Goal: Entertainment & Leisure: Consume media (video, audio)

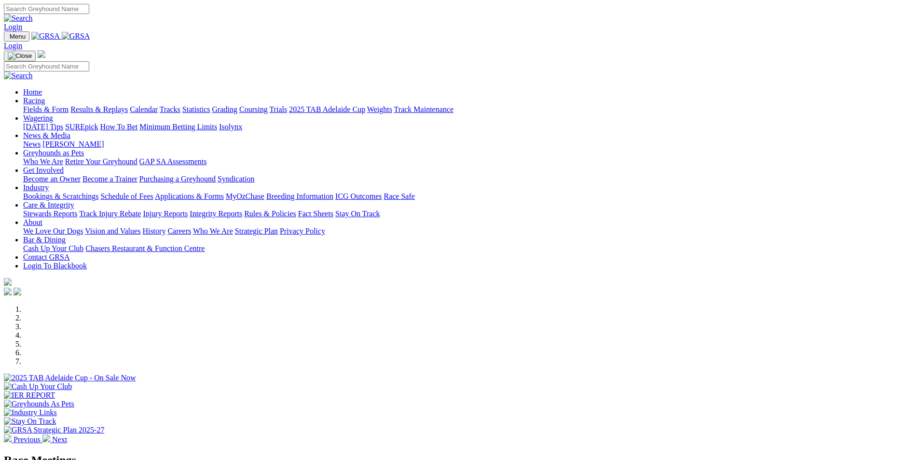
select select "QLD"
click at [69, 105] on link "Fields & Form" at bounding box center [45, 109] width 45 height 8
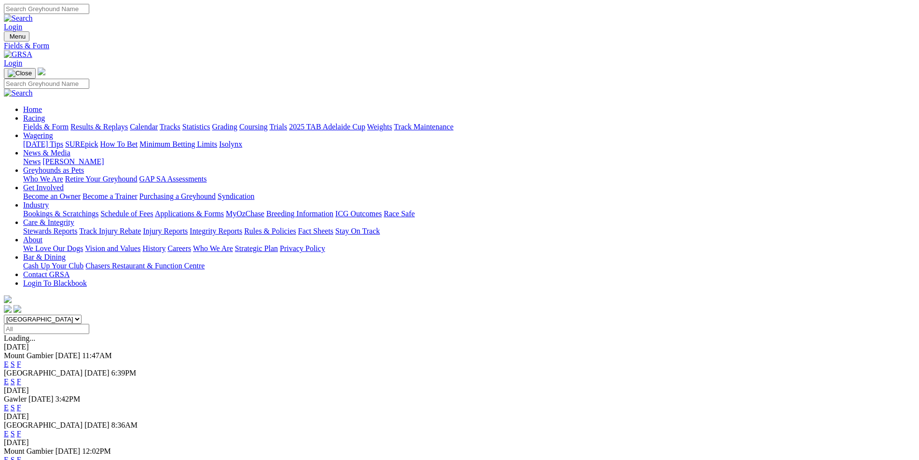
click at [82, 315] on select "[GEOGRAPHIC_DATA] [GEOGRAPHIC_DATA] [GEOGRAPHIC_DATA] [GEOGRAPHIC_DATA] [GEOGRA…" at bounding box center [43, 319] width 78 height 9
select select "QLD"
click at [82, 315] on select "South Australia New South Wales Northern Territory Queensland Tasmania Victoria…" at bounding box center [43, 319] width 78 height 9
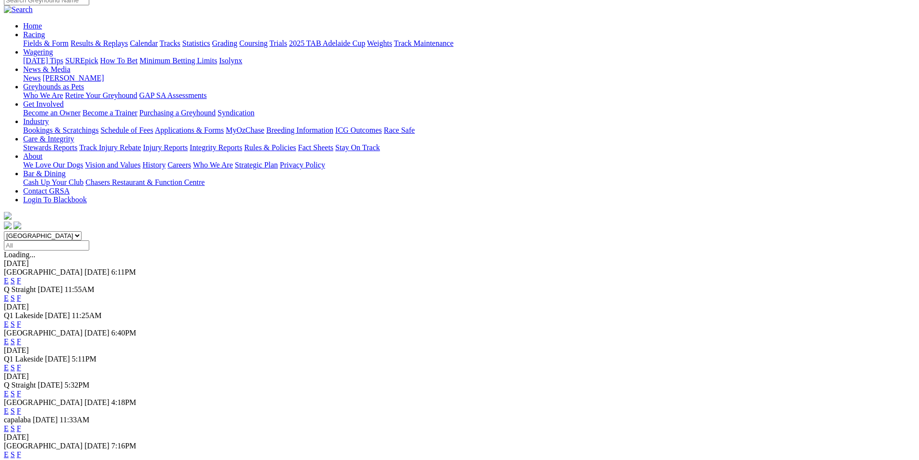
scroll to position [97, 0]
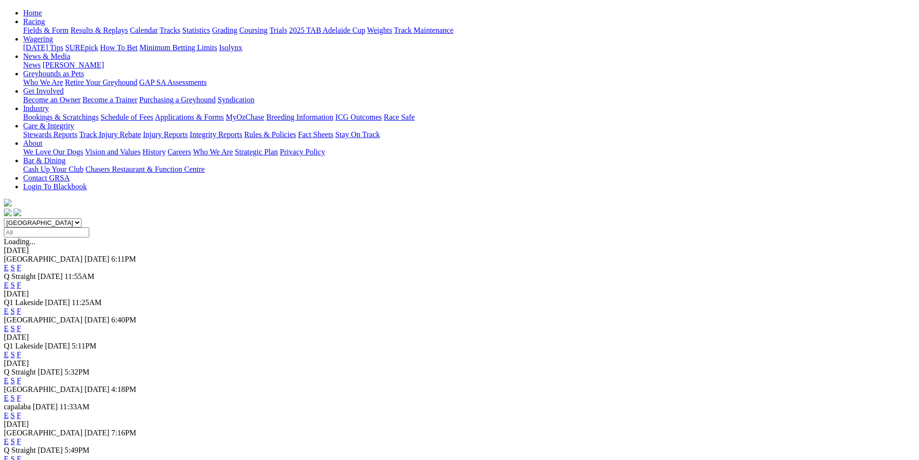
click at [21, 263] on link "F" at bounding box center [19, 267] width 4 height 8
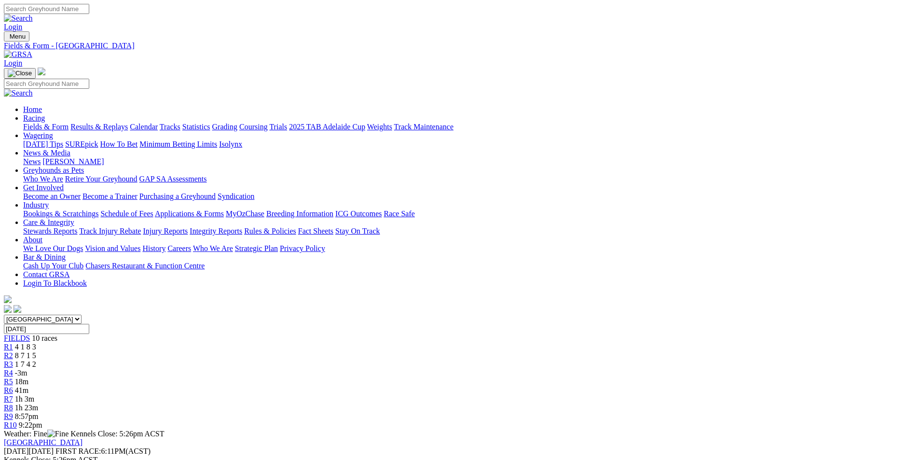
click at [13, 403] on link "R8" at bounding box center [8, 407] width 9 height 8
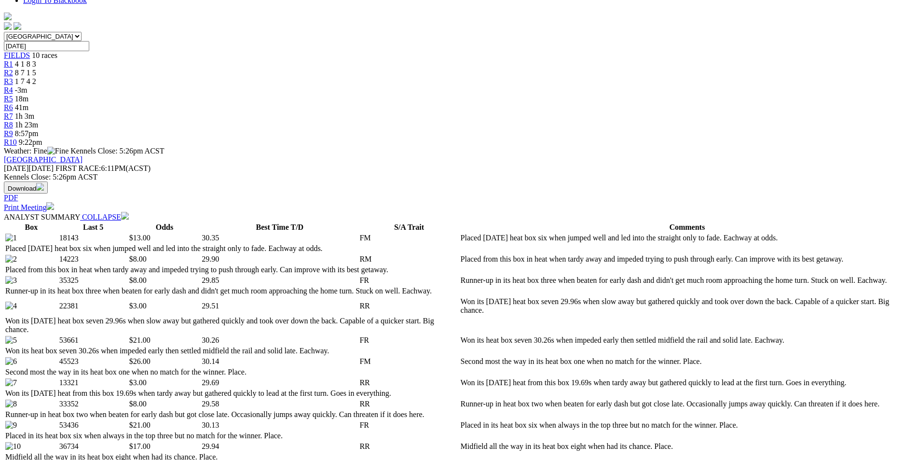
scroll to position [338, 0]
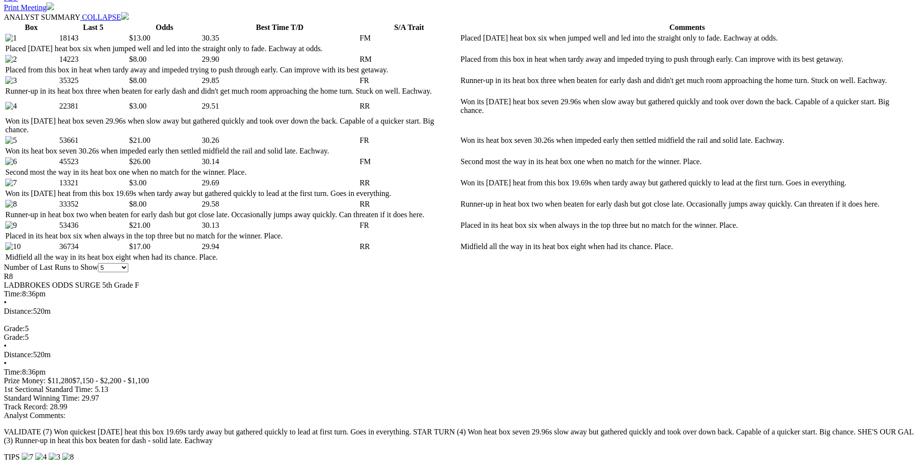
scroll to position [531, 0]
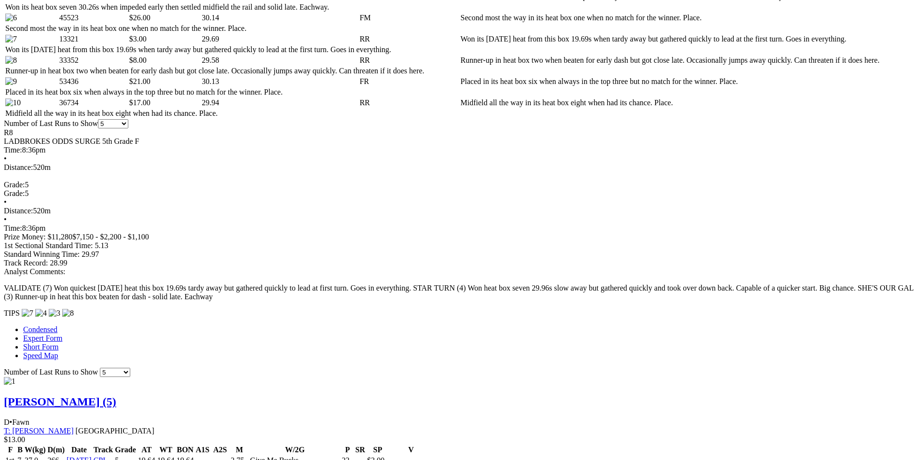
scroll to position [627, 0]
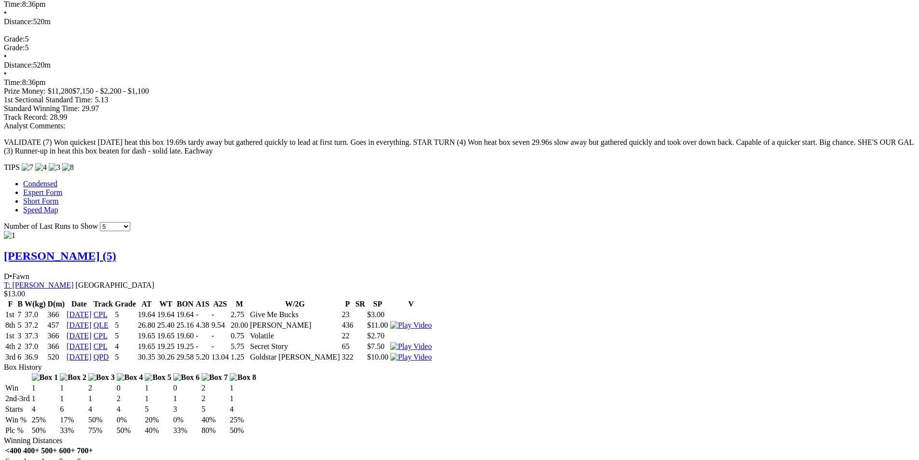
scroll to position [724, 0]
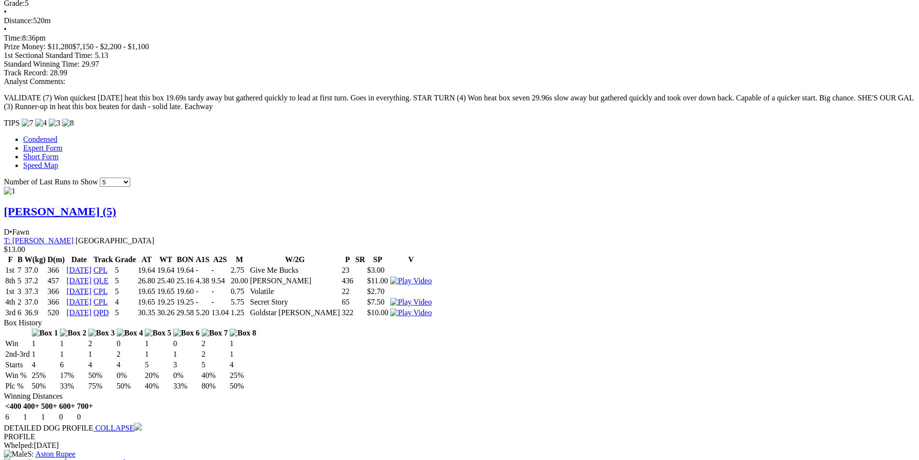
scroll to position [820, 0]
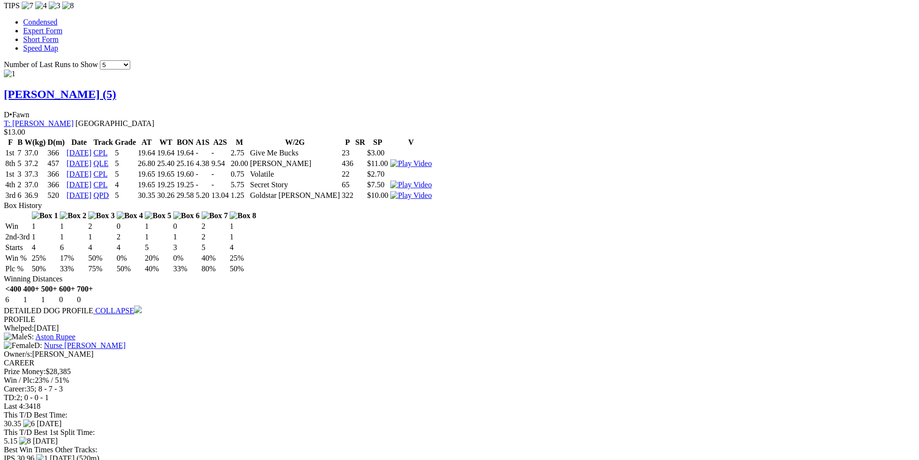
scroll to position [917, 0]
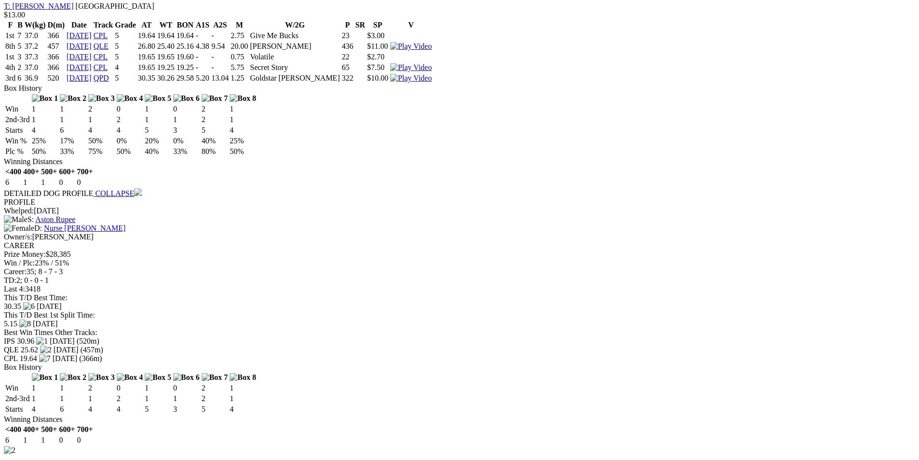
scroll to position [1062, 0]
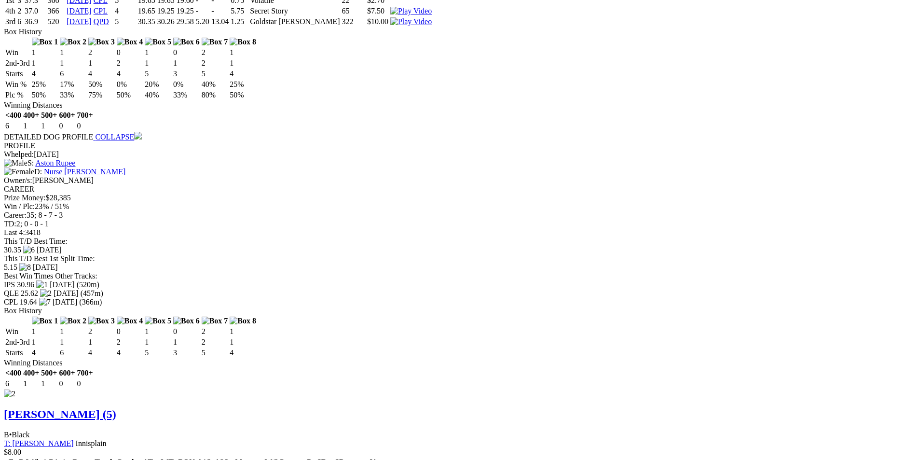
scroll to position [1110, 0]
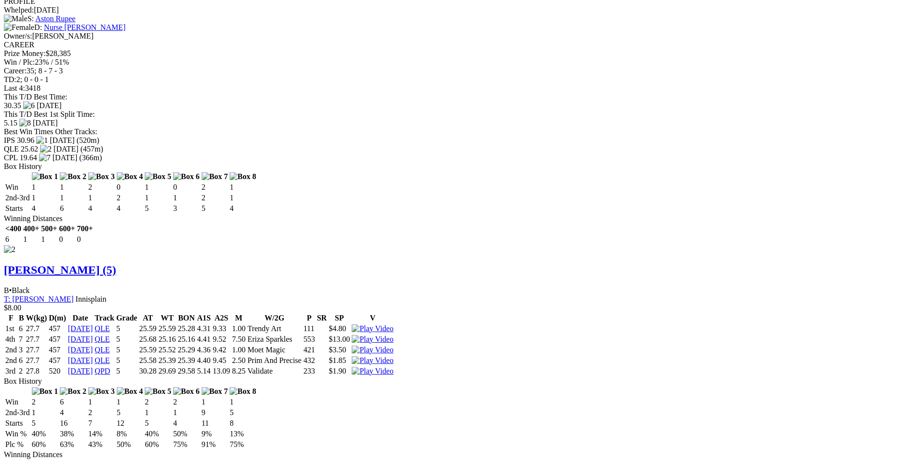
scroll to position [1255, 0]
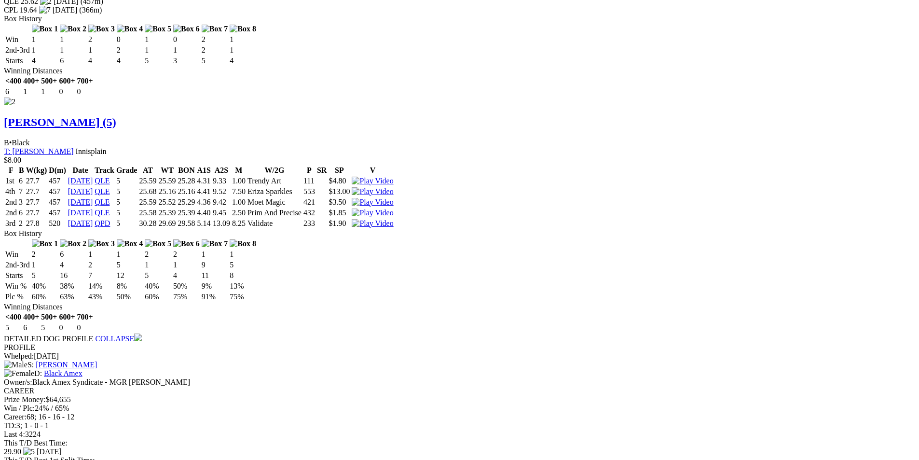
scroll to position [1448, 0]
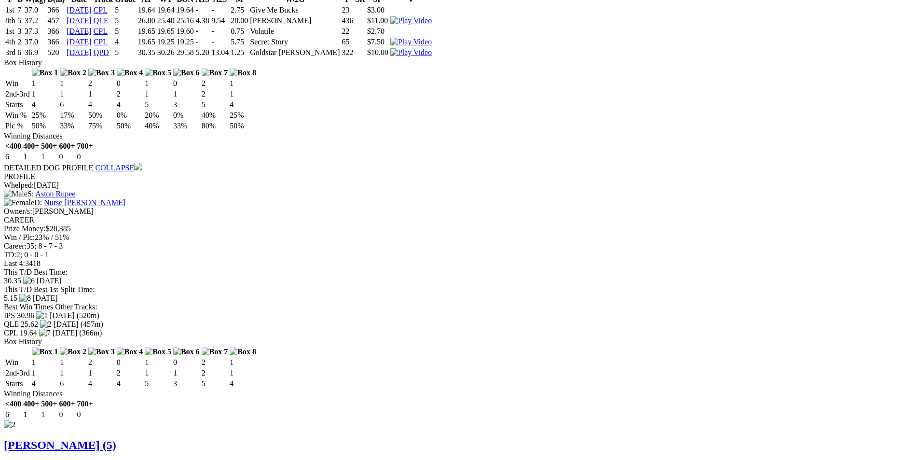
scroll to position [1062, 0]
